Goal: Task Accomplishment & Management: Use online tool/utility

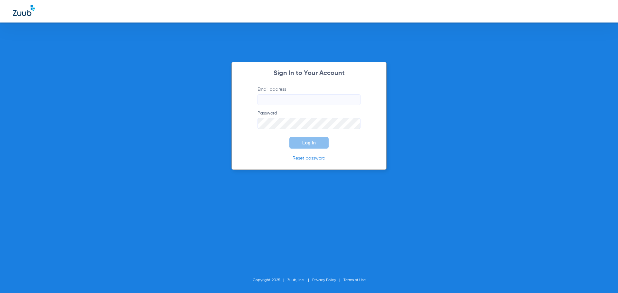
type input "[EMAIL_ADDRESS][DOMAIN_NAME]"
click at [318, 147] on button "Log In" at bounding box center [308, 143] width 39 height 12
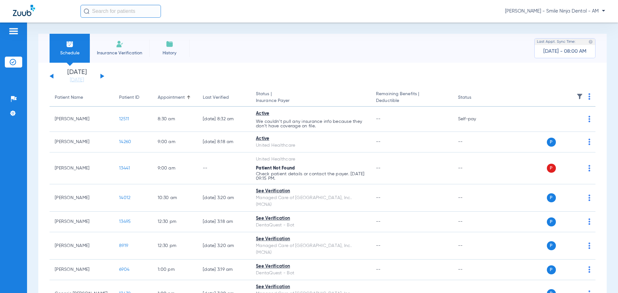
click at [589, 96] on img at bounding box center [590, 96] width 2 height 6
click at [566, 124] on button "Verify All" at bounding box center [560, 122] width 49 height 13
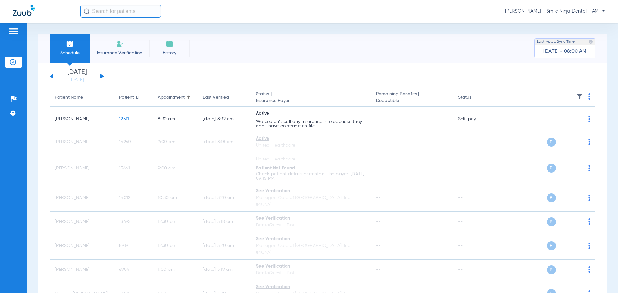
click at [103, 77] on div "[DATE] [DATE] [DATE] [DATE] [DATE] [DATE] [DATE] [DATE] [DATE] [DATE] [DATE] [D…" at bounding box center [77, 76] width 55 height 14
click at [102, 75] on button at bounding box center [102, 76] width 4 height 5
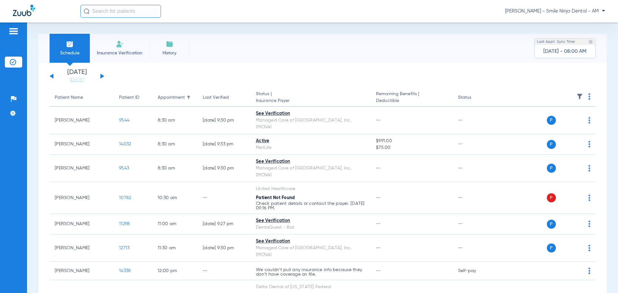
click at [589, 97] on img at bounding box center [590, 96] width 2 height 6
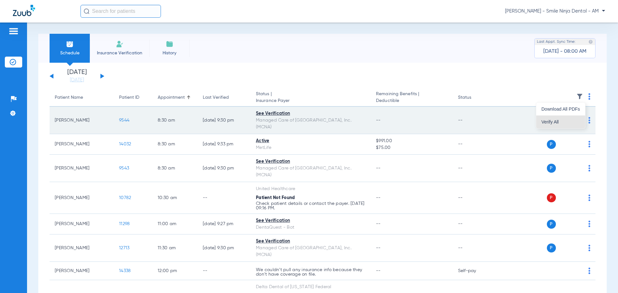
click at [568, 121] on span "Verify All" at bounding box center [561, 122] width 39 height 5
